Goal: Task Accomplishment & Management: Complete application form

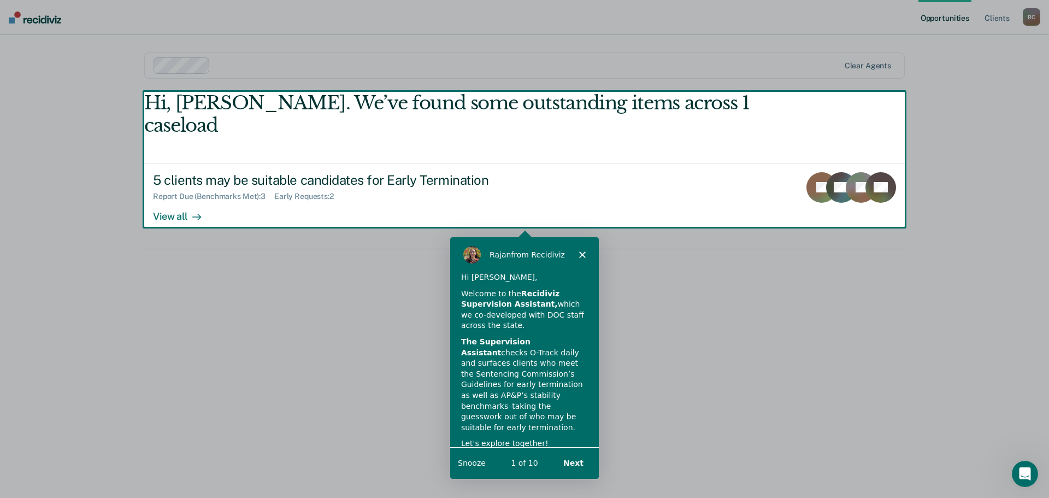
click at [181, 196] on div "Product tour overlay" at bounding box center [524, 249] width 1049 height 498
click at [168, 195] on div "Product tour overlay" at bounding box center [524, 249] width 1049 height 498
click at [580, 254] on icon "Close" at bounding box center [582, 253] width 7 height 7
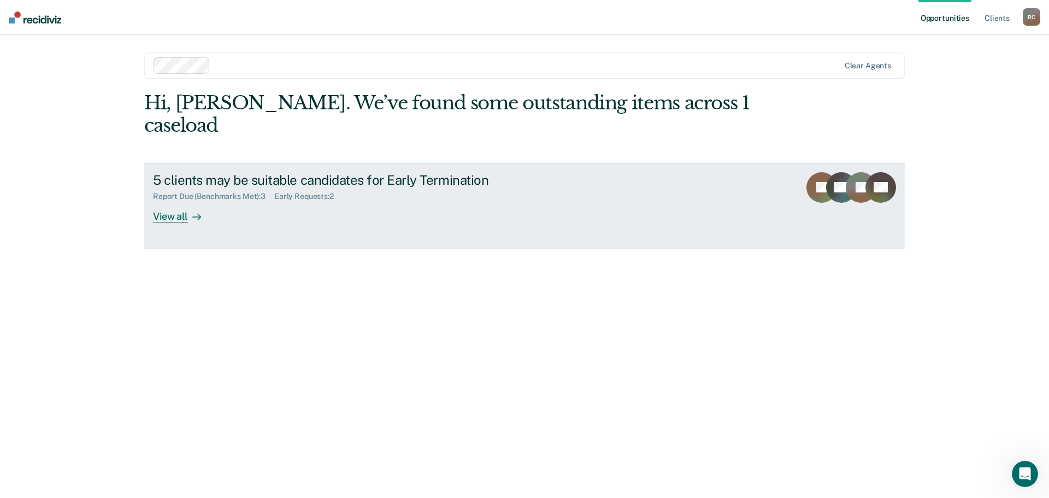
click at [173, 201] on div "View all" at bounding box center [183, 211] width 61 height 21
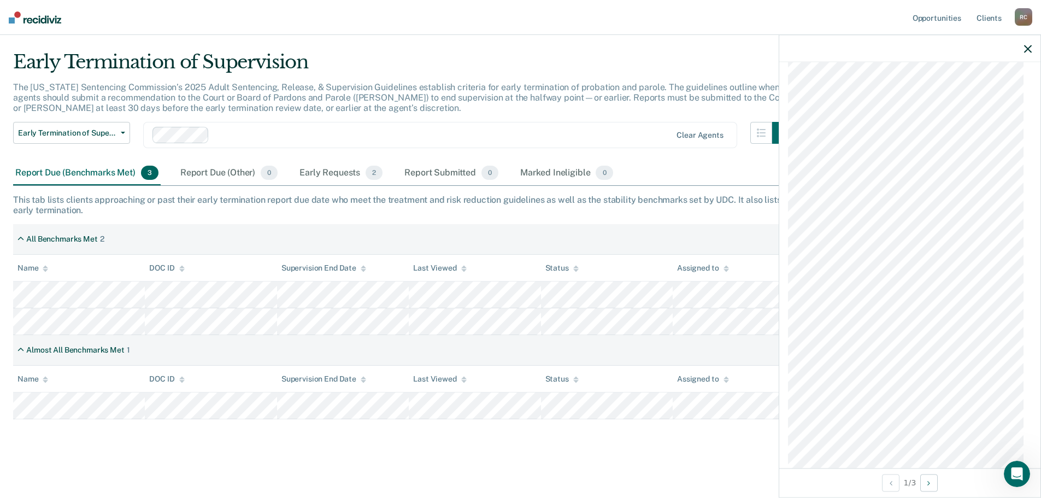
scroll to position [925, 0]
click at [1026, 48] on icon "button" at bounding box center [1028, 49] width 8 height 8
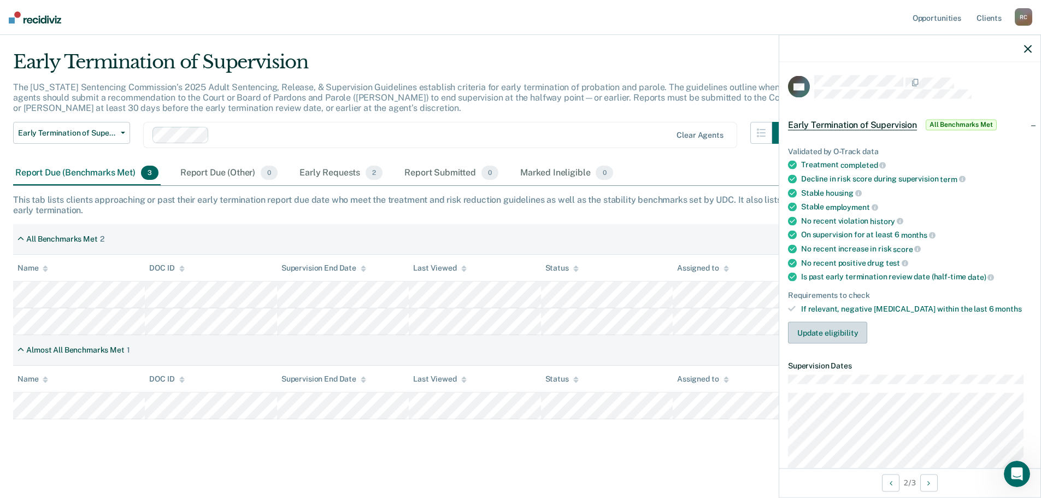
click at [841, 328] on button "Update eligibility" at bounding box center [827, 333] width 79 height 22
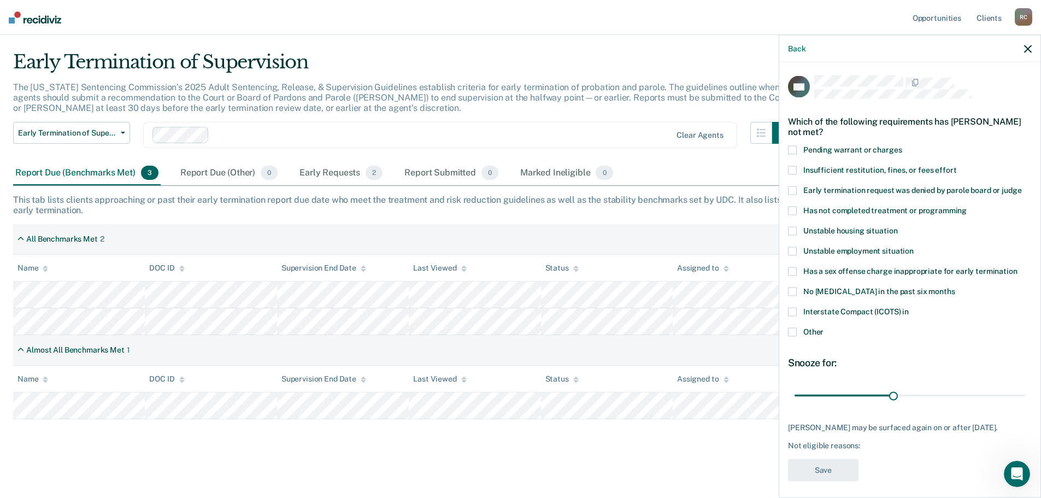
click at [793, 333] on span at bounding box center [792, 332] width 9 height 9
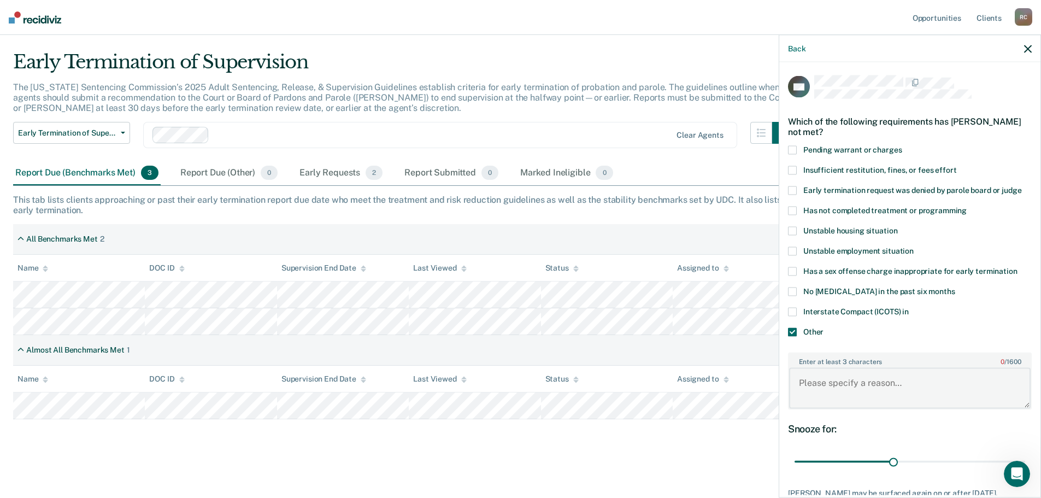
click at [822, 383] on textarea "Enter at least 3 characters 0 / 1600" at bounding box center [910, 388] width 242 height 40
type textarea "H"
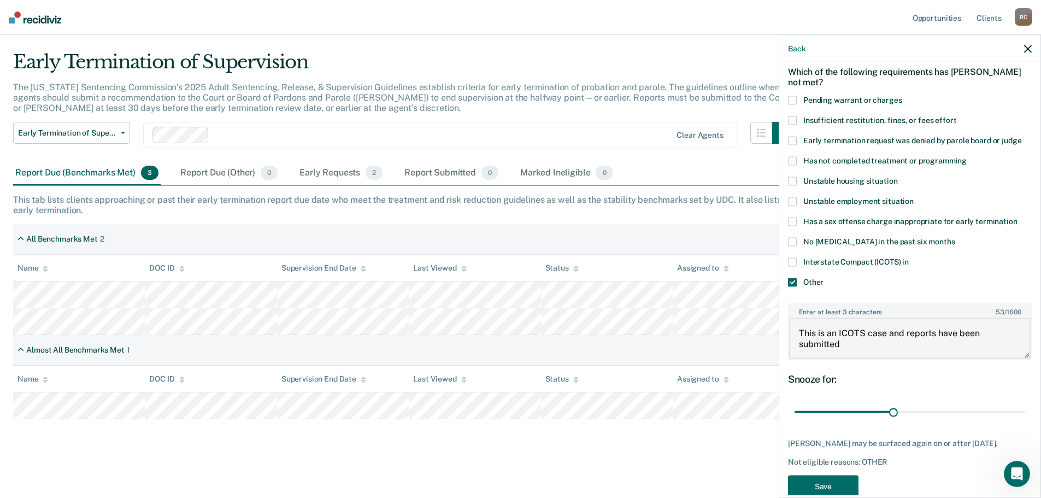
scroll to position [80, 0]
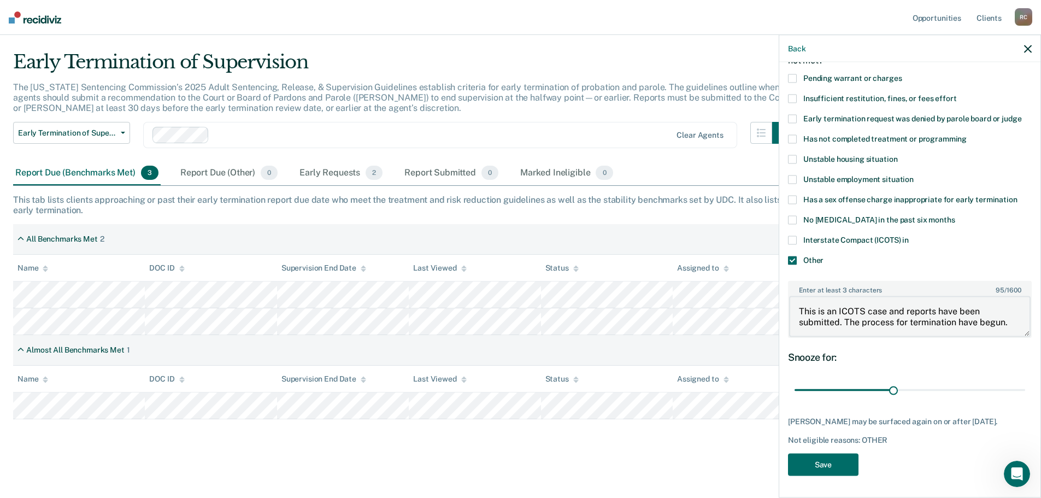
click at [975, 315] on textarea "This is an ICOTS case and reports have been submitted. The process for terminat…" at bounding box center [910, 316] width 242 height 40
type textarea "This is an ICOTS case and reports have been submitted. The process for terminat…"
click at [819, 465] on button "Save" at bounding box center [823, 464] width 70 height 22
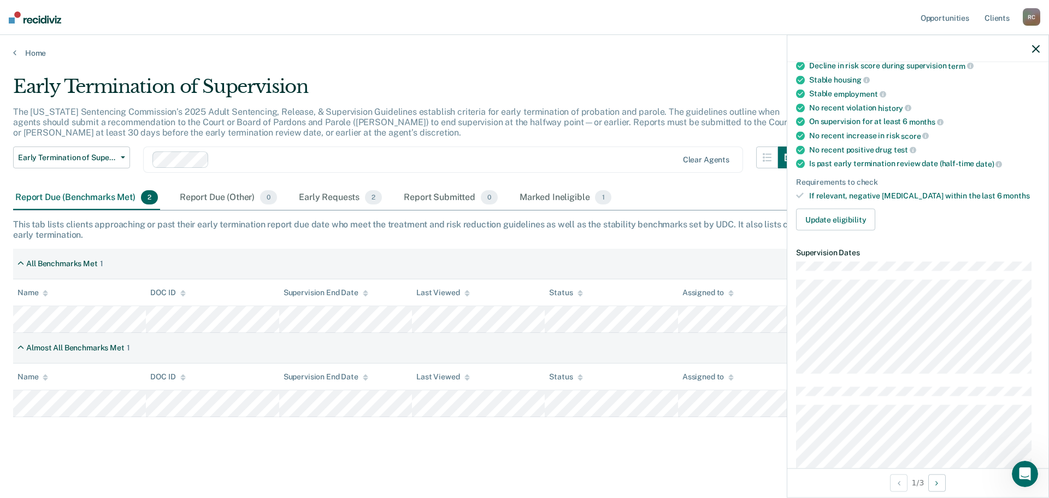
scroll to position [25, 0]
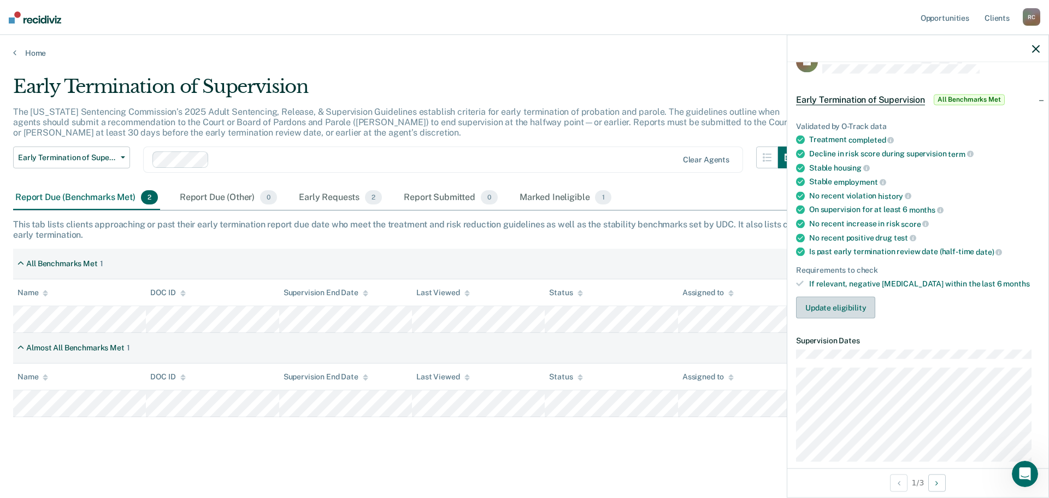
click at [833, 305] on button "Update eligibility" at bounding box center [835, 308] width 79 height 22
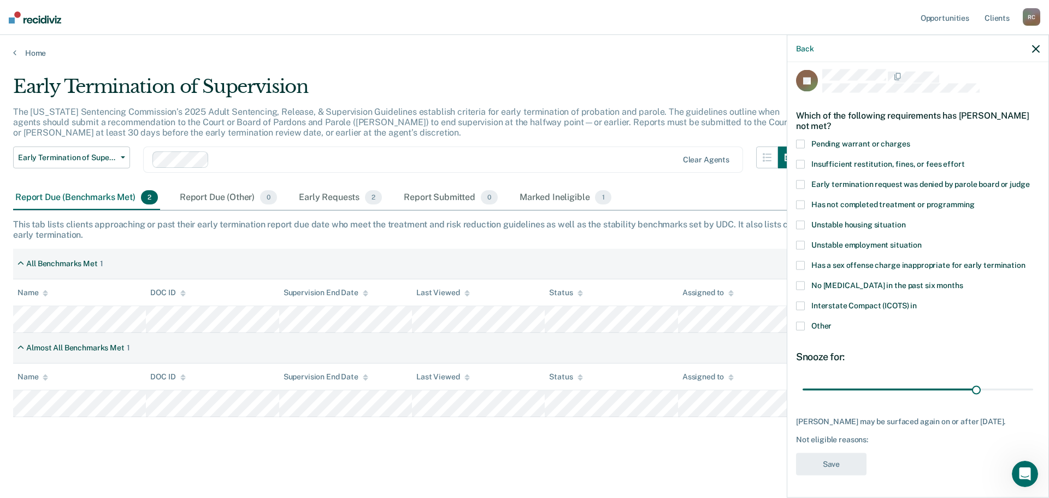
click at [802, 302] on span at bounding box center [800, 306] width 9 height 9
click at [834, 465] on button "Save" at bounding box center [831, 464] width 70 height 22
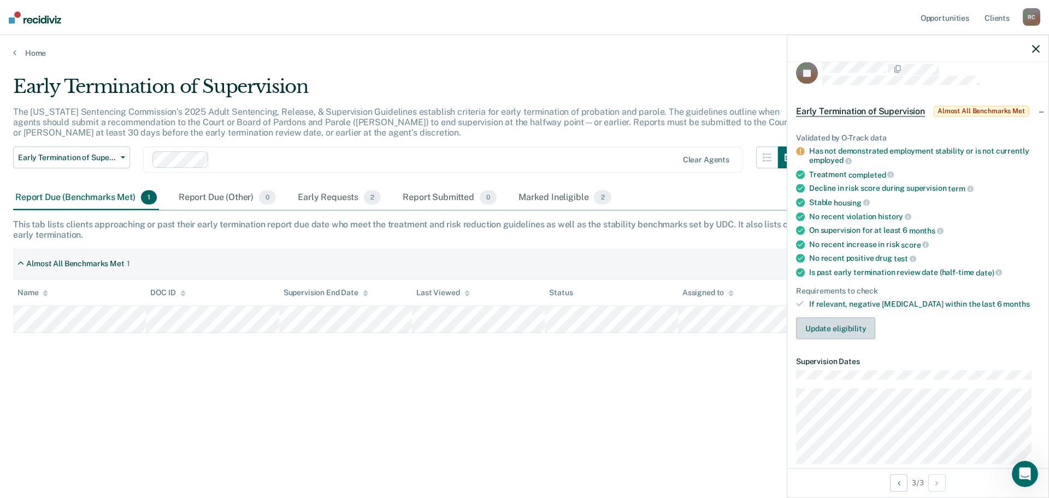
click at [816, 329] on button "Update eligibility" at bounding box center [835, 328] width 79 height 22
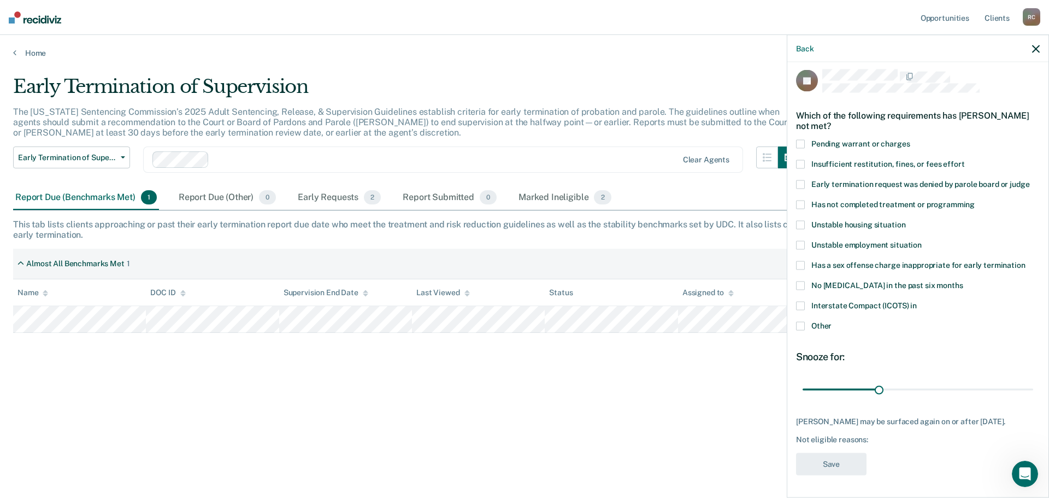
click at [803, 322] on span at bounding box center [800, 326] width 9 height 9
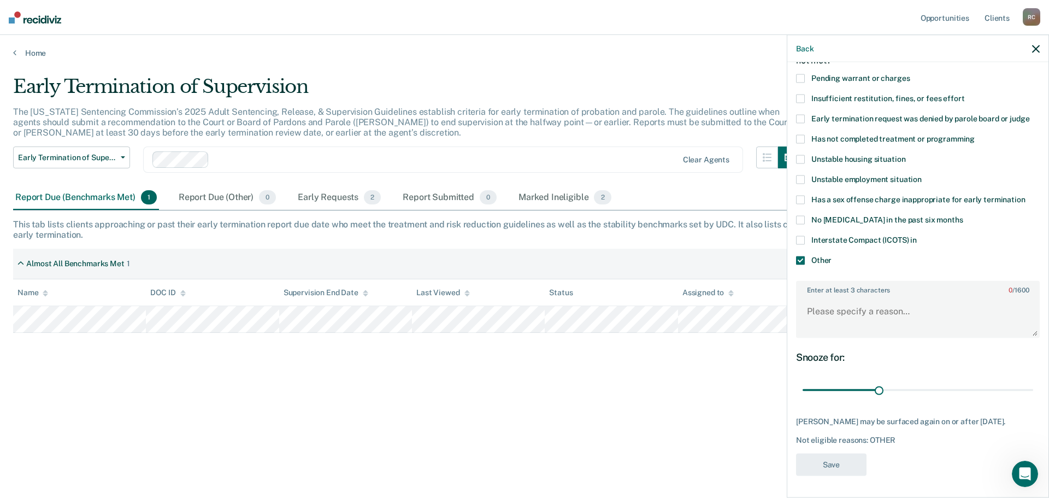
scroll to position [80, 0]
click at [825, 304] on textarea "Enter at least 3 characters 0 / 1600" at bounding box center [918, 316] width 242 height 40
click at [837, 314] on textarea "He recently got a job but has only been there a short time." at bounding box center [918, 316] width 242 height 40
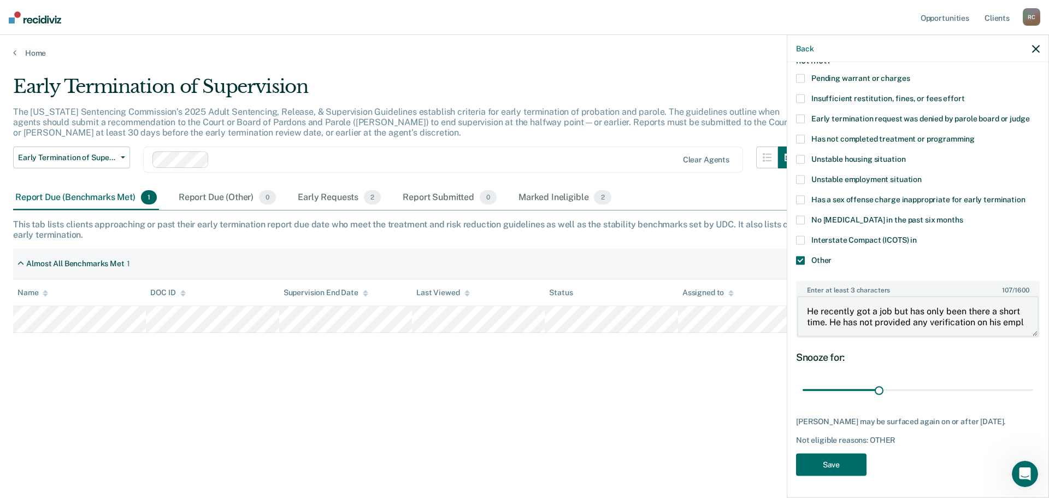
scroll to position [2, 0]
type textarea "He recently got a job but has only been there a short time. He has not provided…"
click at [821, 462] on button "Save" at bounding box center [831, 464] width 70 height 22
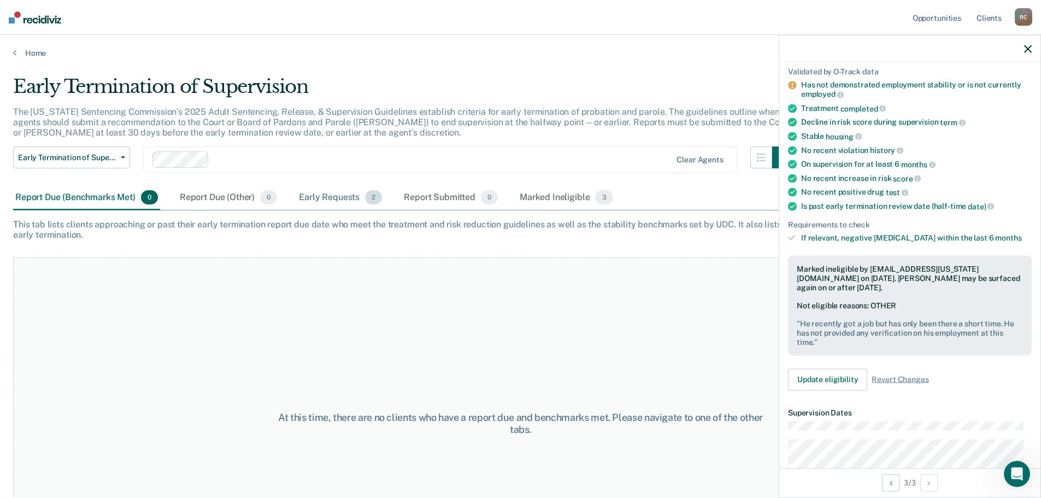
click at [336, 199] on div "Early Requests 2" at bounding box center [340, 198] width 87 height 24
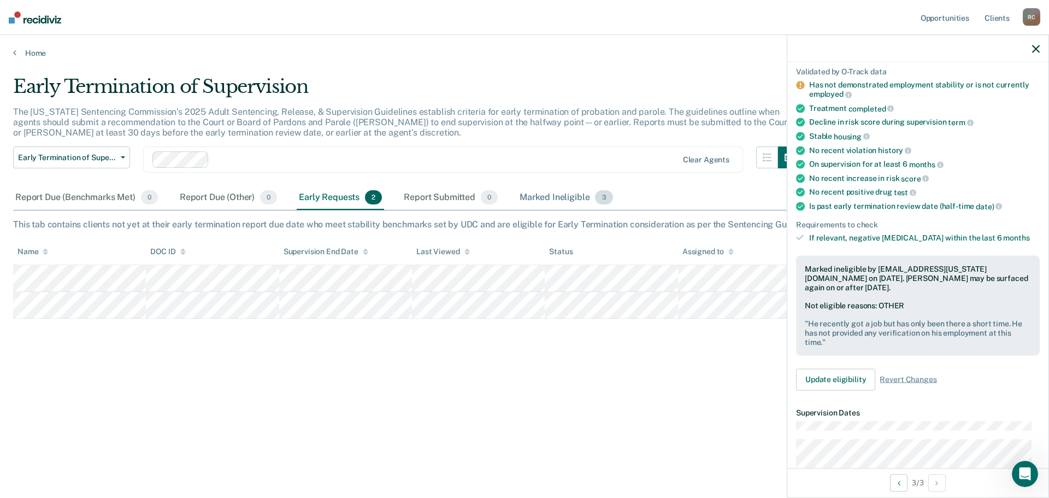
click at [552, 194] on div "Marked Ineligible 3" at bounding box center [566, 198] width 98 height 24
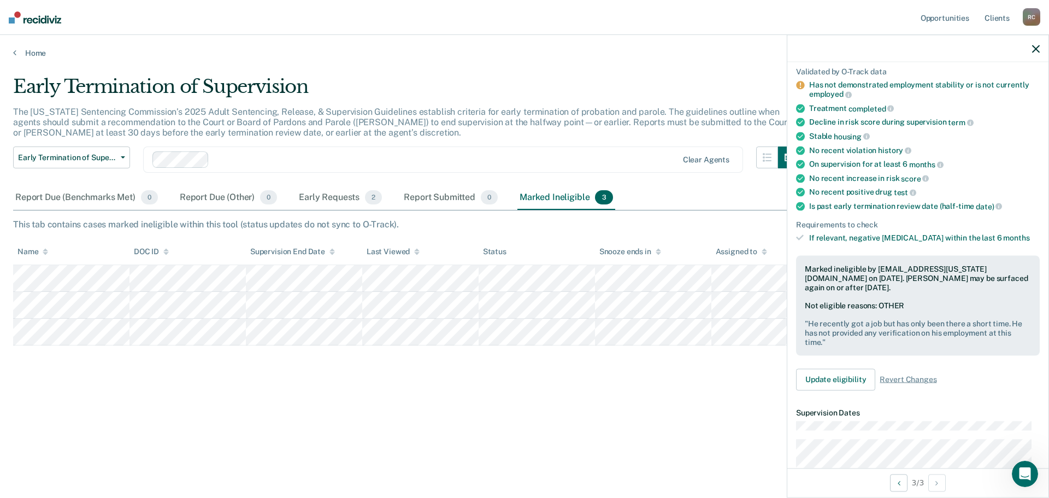
click at [1027, 21] on div "R C" at bounding box center [1031, 16] width 17 height 17
click at [961, 70] on link "Log Out" at bounding box center [988, 71] width 88 height 9
